Goal: Transaction & Acquisition: Purchase product/service

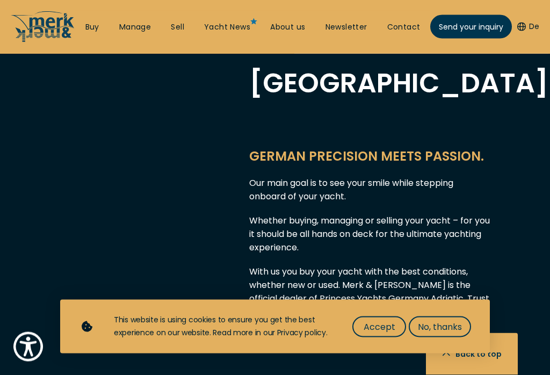
scroll to position [812, 0]
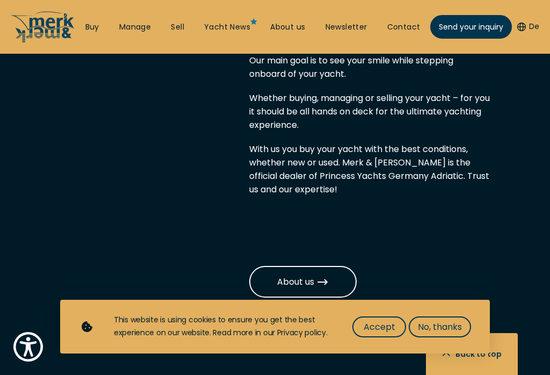
click at [386, 334] on span "Accept" at bounding box center [380, 326] width 32 height 13
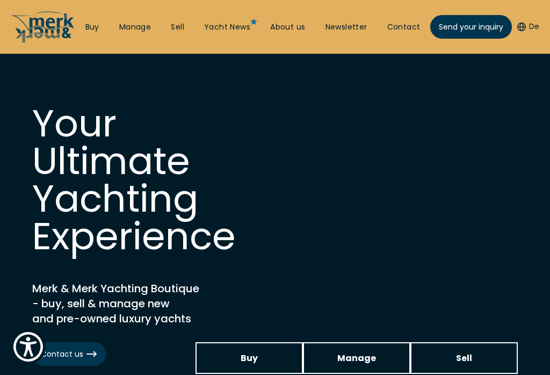
scroll to position [0, 0]
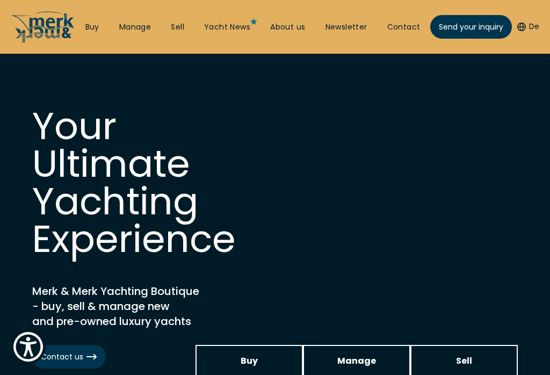
click at [87, 28] on link "Buy" at bounding box center [92, 27] width 14 height 11
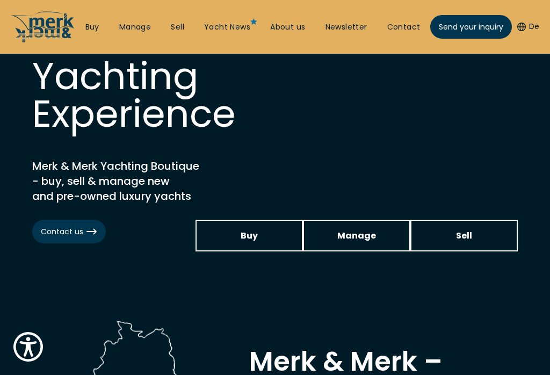
scroll to position [171, 0]
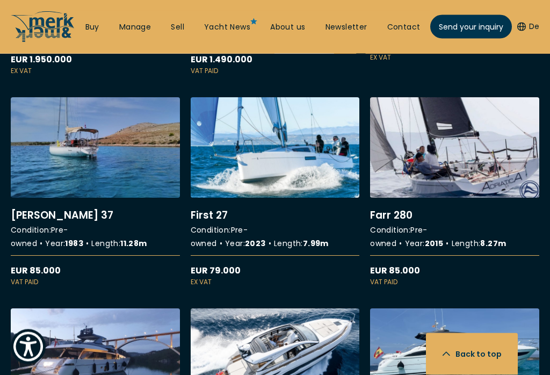
scroll to position [2114, 0]
click at [276, 164] on link "More details about First 27" at bounding box center [275, 192] width 169 height 190
